Goal: Information Seeking & Learning: Learn about a topic

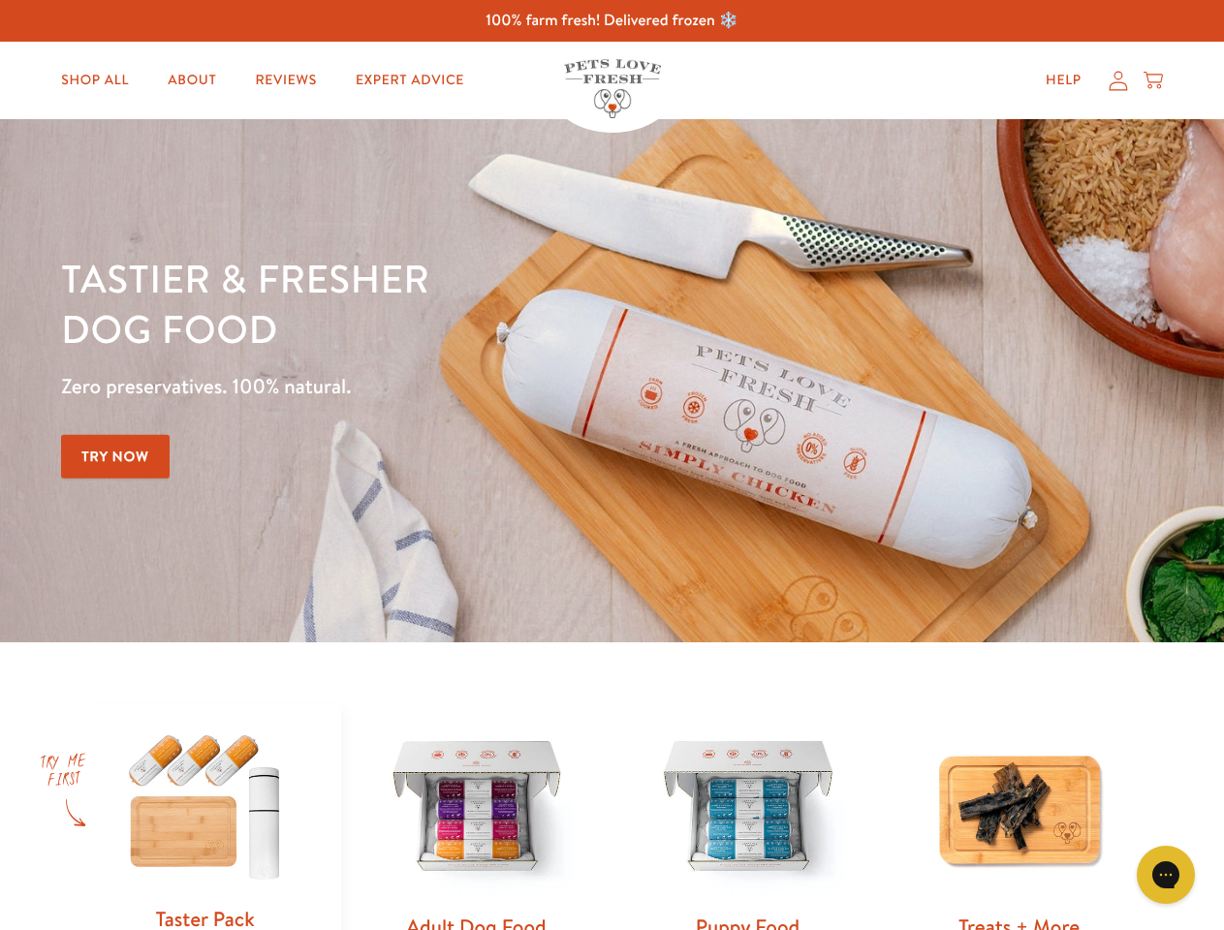
click at [611, 465] on div "Tastier & fresher dog food Zero preservatives. 100% natural. Try Now" at bounding box center [428, 381] width 734 height 256
click at [1166, 875] on icon "Gorgias live chat" at bounding box center [1165, 874] width 18 height 18
